Goal: Task Accomplishment & Management: Use online tool/utility

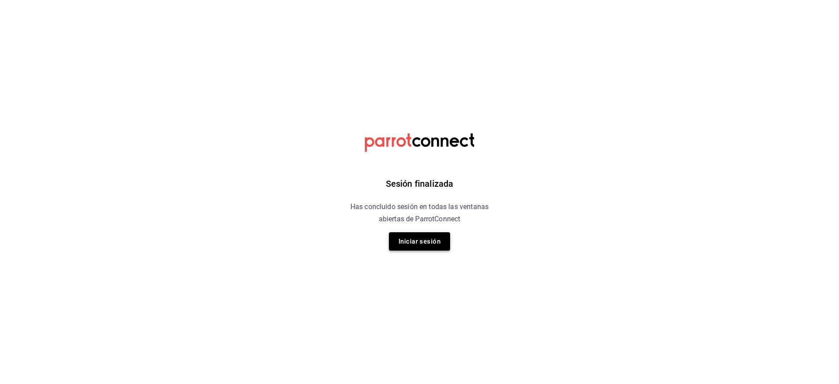
click at [414, 232] on button "Iniciar sesión" at bounding box center [419, 241] width 61 height 18
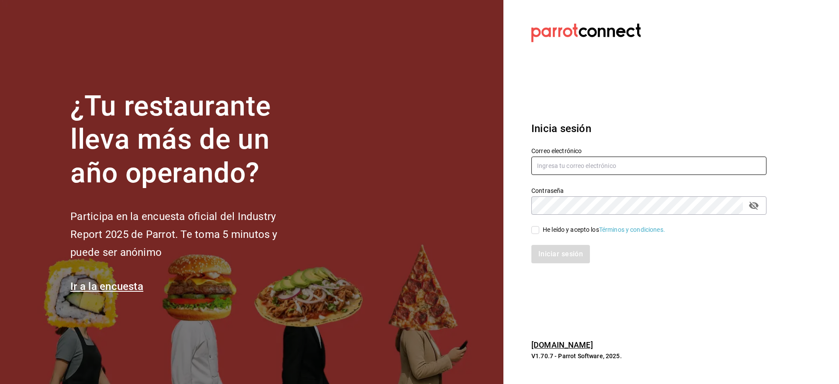
type input "[EMAIL_ADDRESS][DOMAIN_NAME]"
click at [536, 226] on input "He leído y acepto los Términos y condiciones." at bounding box center [535, 230] width 8 height 8
checkbox input "true"
click at [542, 245] on button "Iniciar sesión" at bounding box center [560, 254] width 59 height 18
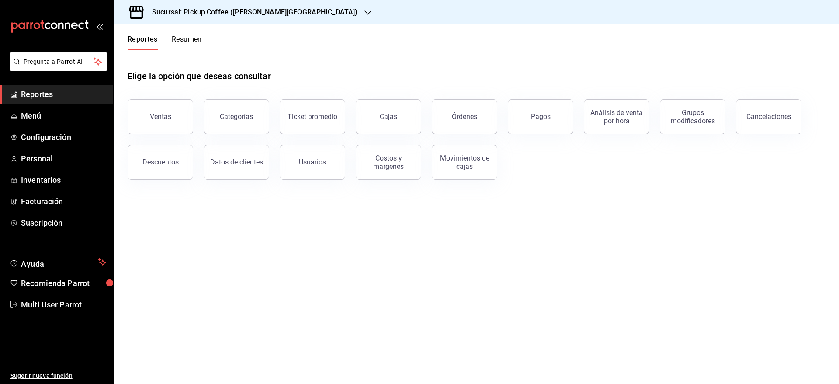
click at [186, 38] on button "Resumen" at bounding box center [187, 42] width 30 height 15
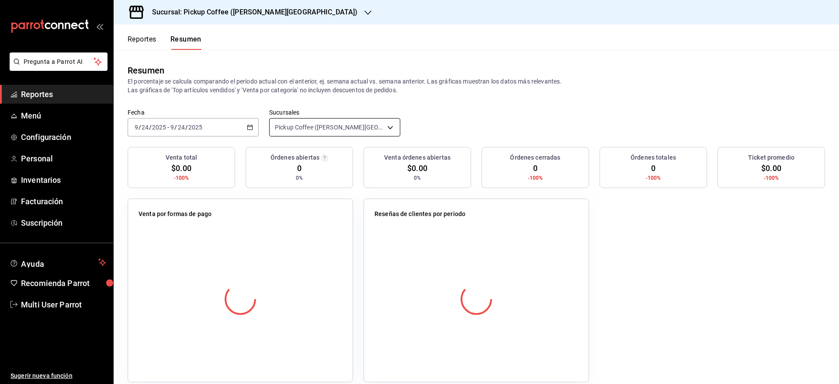
click at [303, 126] on body "Pregunta a Parrot AI Reportes Menú Configuración Personal Inventarios Facturaci…" at bounding box center [419, 192] width 839 height 384
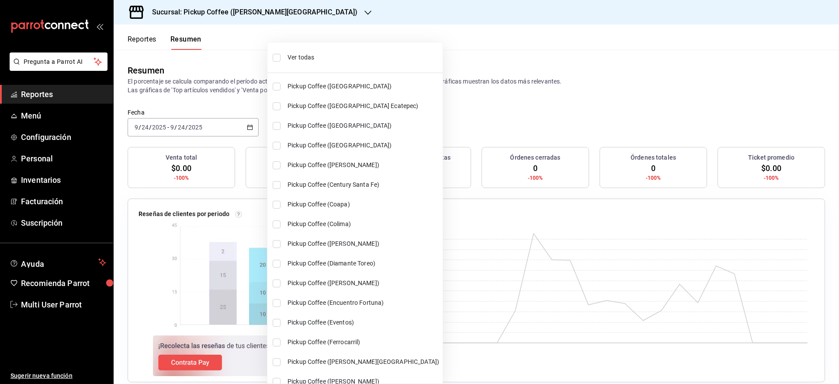
click at [321, 62] on li "Ver todas" at bounding box center [354, 57] width 175 height 23
type input "[object Object],[object Object],[object Object],[object Object],[object Object]…"
checkbox input "true"
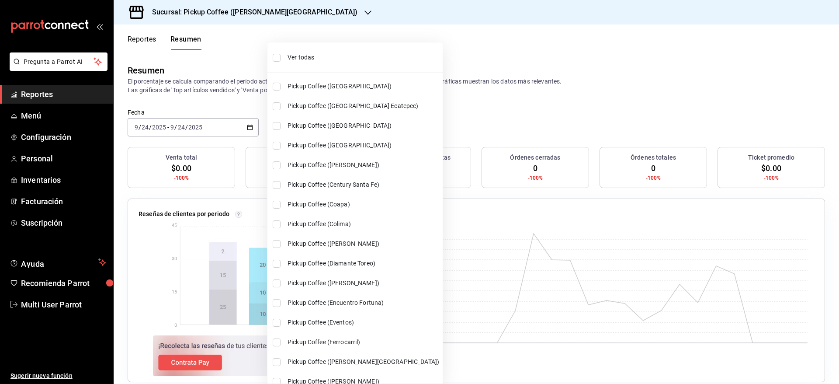
checkbox input "true"
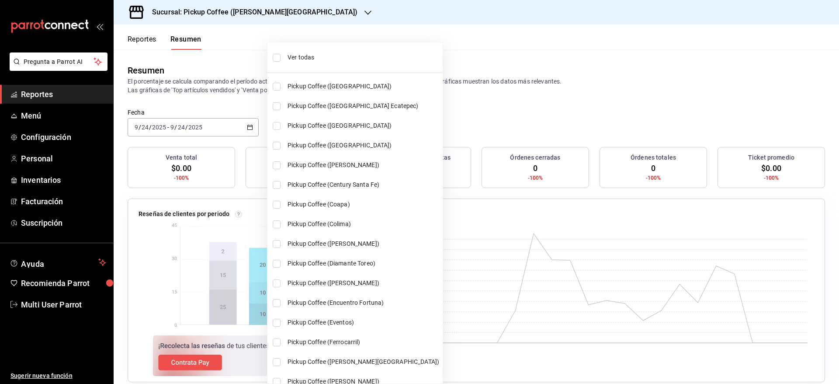
checkbox input "true"
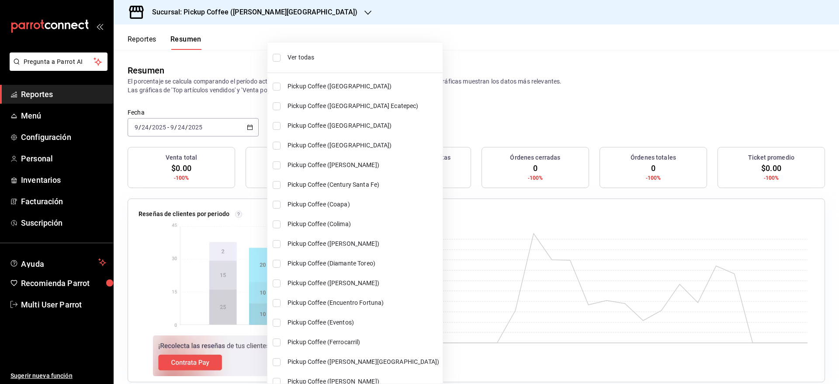
checkbox input "true"
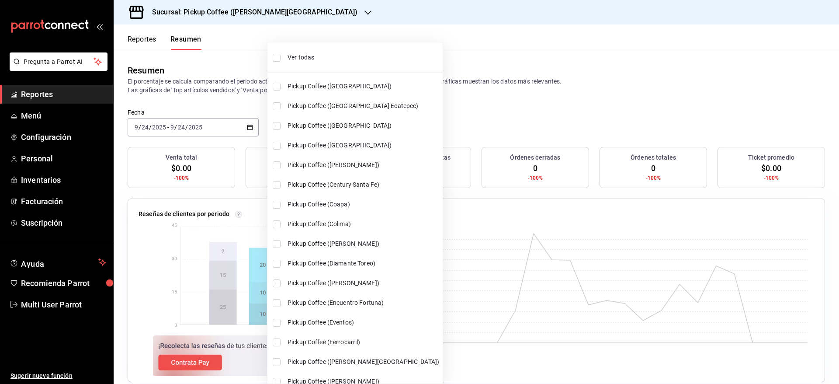
checkbox input "true"
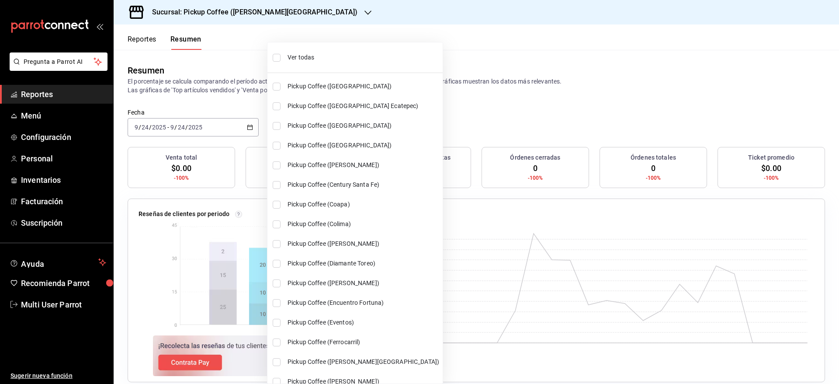
checkbox input "true"
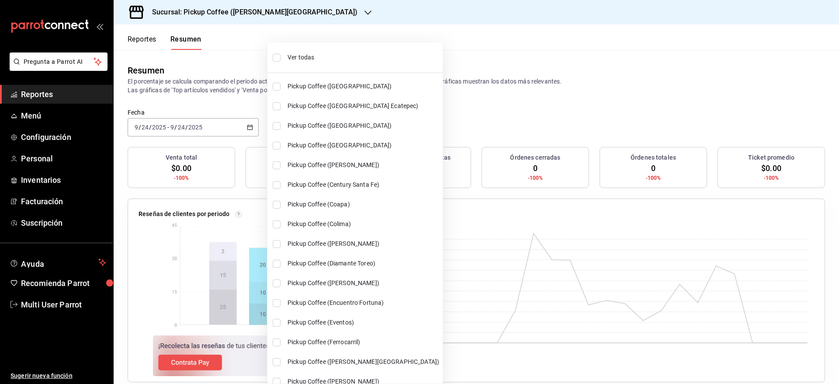
checkbox input "true"
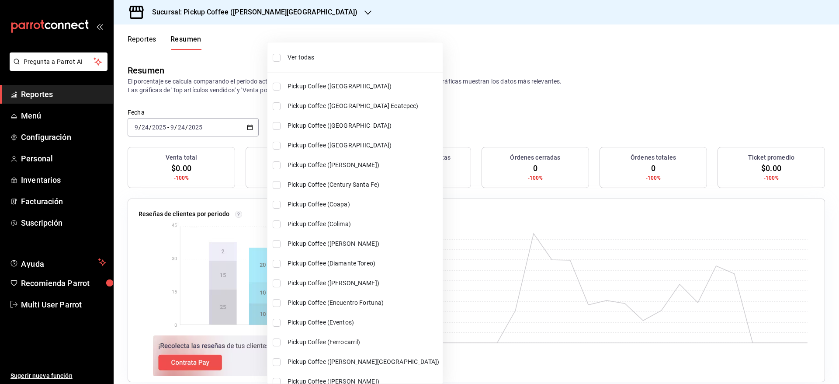
checkbox input "true"
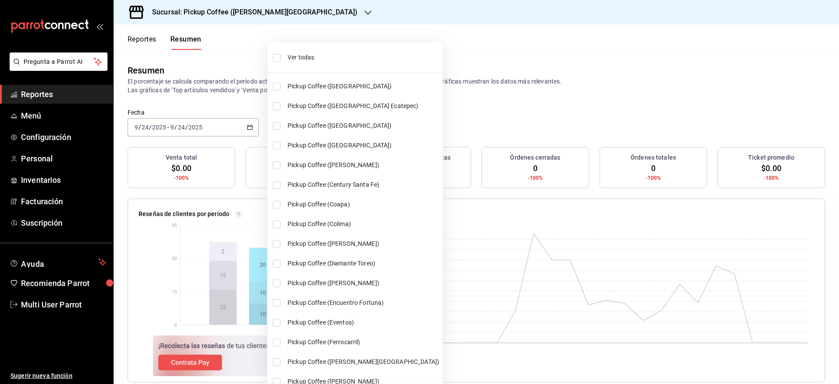
checkbox input "true"
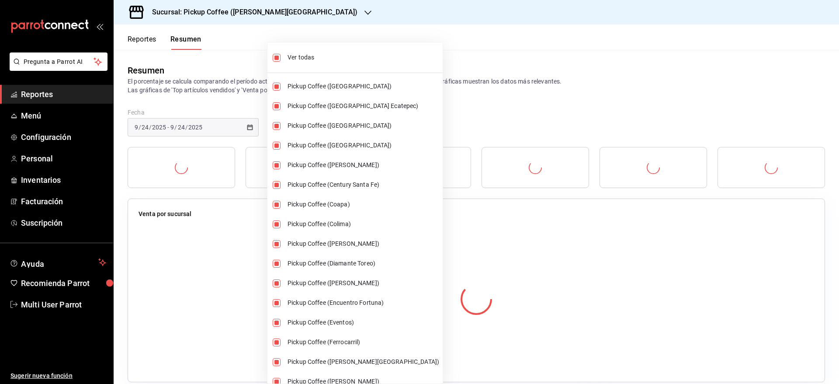
click at [440, 60] on div at bounding box center [419, 192] width 839 height 384
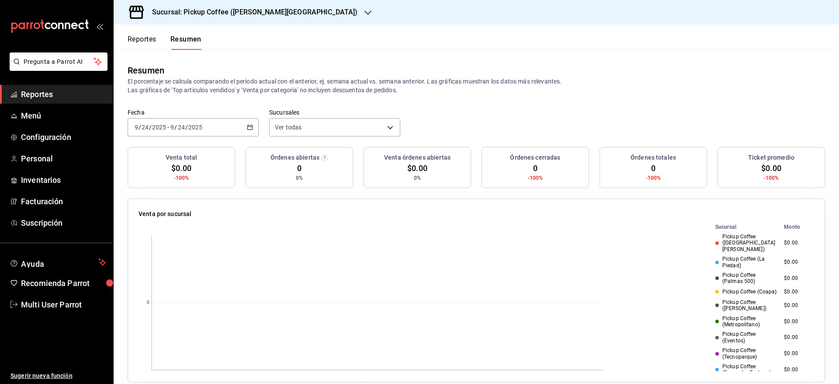
click at [242, 125] on div "2025-09-24 9 / 24 / 2025 - 2025-09-24 9 / 24 / 2025" at bounding box center [193, 127] width 131 height 18
click at [168, 172] on span "Ayer" at bounding box center [169, 173] width 68 height 9
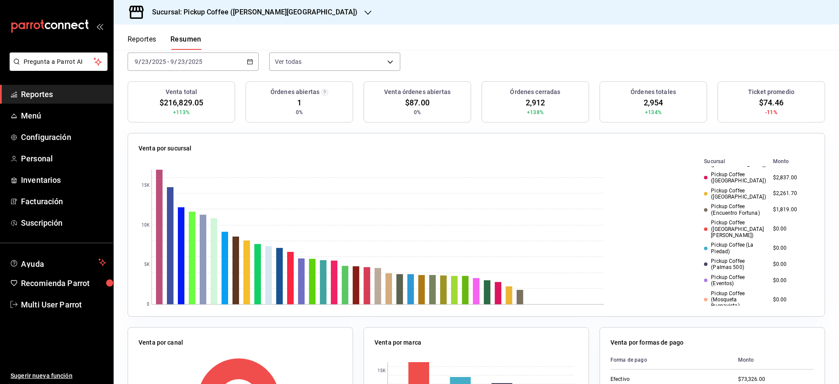
scroll to position [522, 0]
